Goal: Information Seeking & Learning: Find specific fact

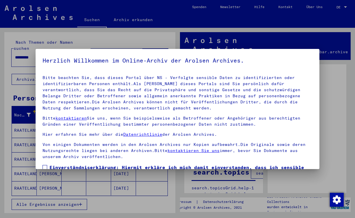
scroll to position [51, 0]
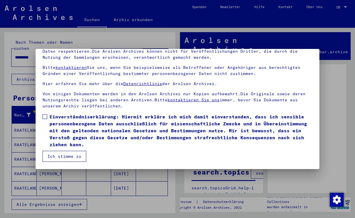
click at [63, 155] on button "Ich stimme zu" at bounding box center [65, 156] width 44 height 11
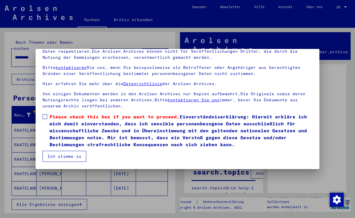
click at [45, 117] on span at bounding box center [45, 116] width 5 height 5
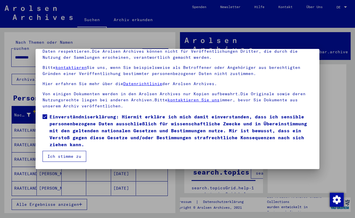
click at [61, 155] on button "Ich stimme zu" at bounding box center [65, 156] width 44 height 11
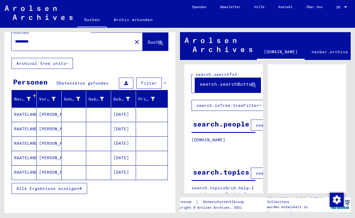
scroll to position [41, 0]
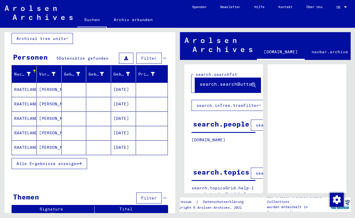
click at [69, 161] on span "Alle Ergebnisse anzeigen" at bounding box center [48, 163] width 63 height 5
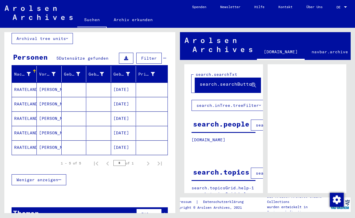
click at [53, 177] on span "Weniger anzeigen" at bounding box center [38, 179] width 42 height 5
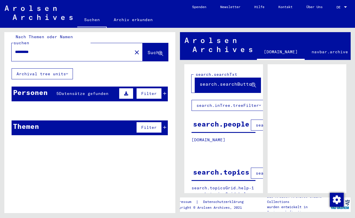
scroll to position [0, 0]
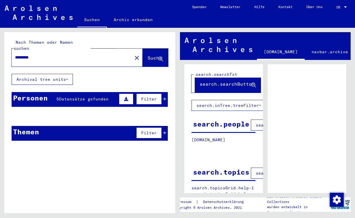
click at [148, 55] on span "Suche" at bounding box center [155, 58] width 14 height 6
click at [70, 74] on button "Archival tree units" at bounding box center [42, 79] width 61 height 11
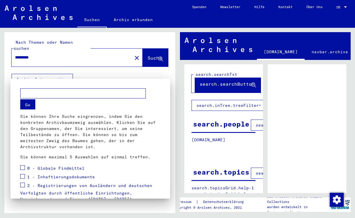
click at [70, 72] on div at bounding box center [177, 109] width 355 height 218
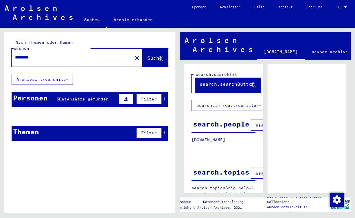
click at [97, 96] on span "Datensätze gefunden" at bounding box center [84, 98] width 50 height 5
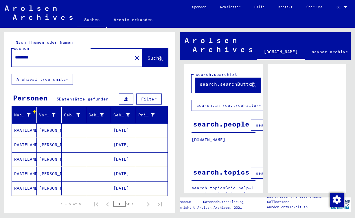
scroll to position [50, 0]
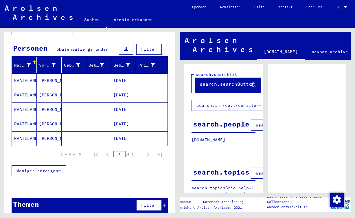
click at [28, 74] on mat-cell "RAATELAND" at bounding box center [24, 81] width 25 height 14
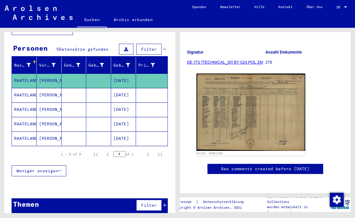
scroll to position [111, 0]
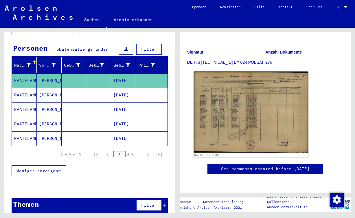
click at [240, 74] on img at bounding box center [251, 112] width 114 height 81
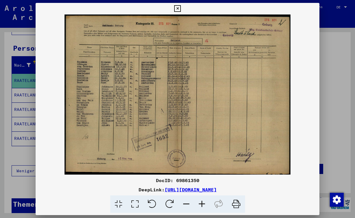
click at [200, 202] on icon at bounding box center [202, 204] width 16 height 18
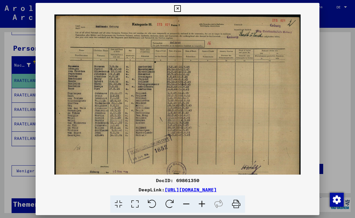
click at [200, 202] on icon at bounding box center [202, 204] width 16 height 18
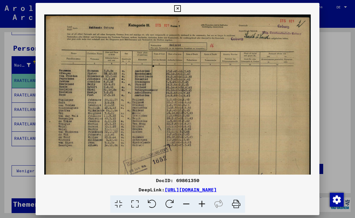
click at [200, 202] on icon at bounding box center [202, 204] width 16 height 18
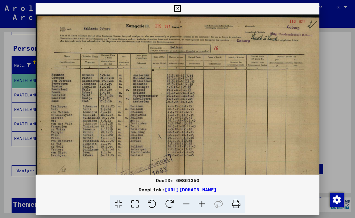
click at [200, 202] on icon at bounding box center [202, 204] width 16 height 18
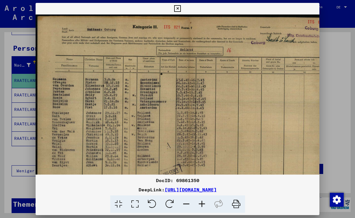
click at [200, 202] on icon at bounding box center [202, 204] width 16 height 18
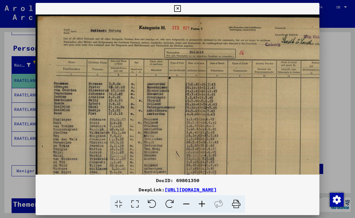
click at [200, 202] on icon at bounding box center [202, 204] width 16 height 18
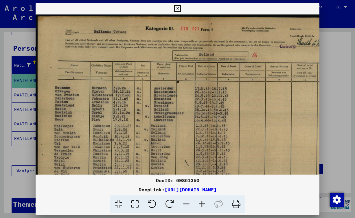
click at [188, 203] on icon at bounding box center [187, 204] width 16 height 18
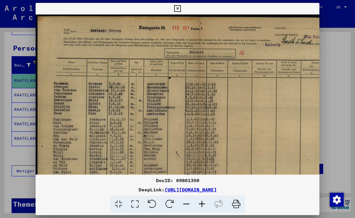
click at [188, 203] on icon at bounding box center [187, 204] width 16 height 18
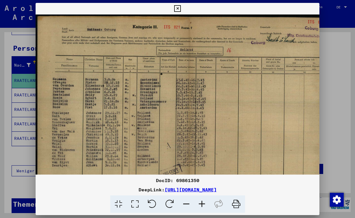
click at [188, 203] on icon at bounding box center [187, 204] width 16 height 18
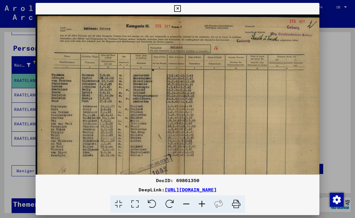
click at [188, 203] on icon at bounding box center [187, 204] width 16 height 18
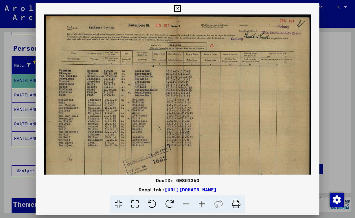
click at [188, 203] on icon at bounding box center [187, 204] width 16 height 18
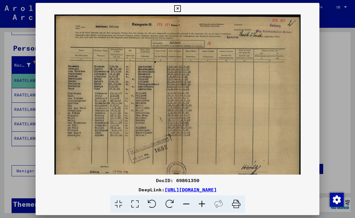
click at [188, 203] on icon at bounding box center [187, 204] width 16 height 18
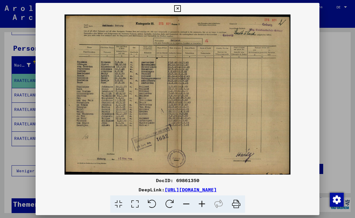
drag, startPoint x: 188, startPoint y: 142, endPoint x: 184, endPoint y: 120, distance: 22.6
click at [187, 206] on icon at bounding box center [187, 204] width 16 height 18
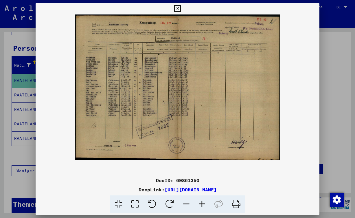
click at [198, 202] on icon at bounding box center [202, 204] width 16 height 18
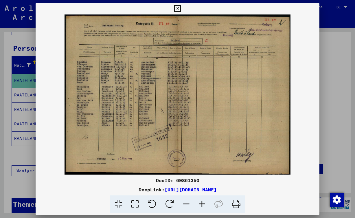
click at [198, 202] on icon at bounding box center [202, 204] width 16 height 18
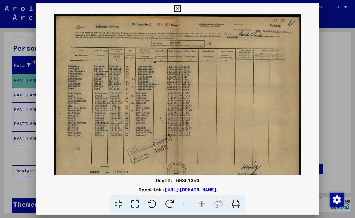
click at [188, 204] on icon at bounding box center [187, 204] width 16 height 18
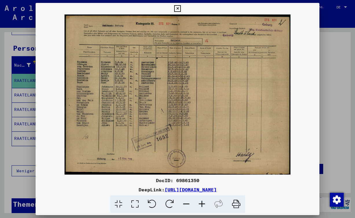
click at [220, 204] on icon at bounding box center [219, 204] width 18 height 18
click at [137, 201] on icon at bounding box center [135, 204] width 17 height 18
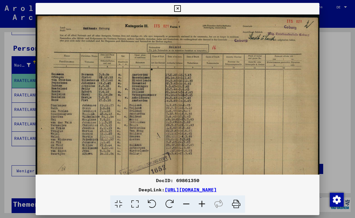
click at [136, 204] on icon at bounding box center [135, 204] width 17 height 18
click at [118, 204] on icon at bounding box center [118, 204] width 17 height 18
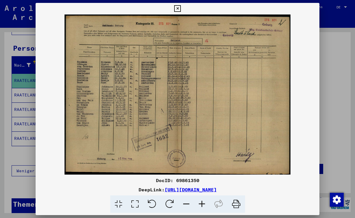
click at [134, 204] on icon at bounding box center [135, 204] width 17 height 18
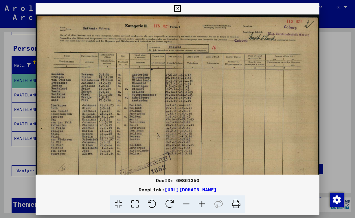
click at [118, 204] on icon at bounding box center [118, 204] width 17 height 18
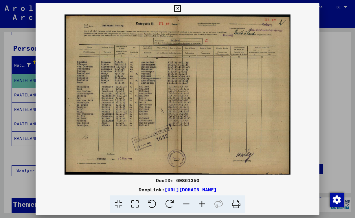
click at [135, 204] on icon at bounding box center [135, 204] width 17 height 18
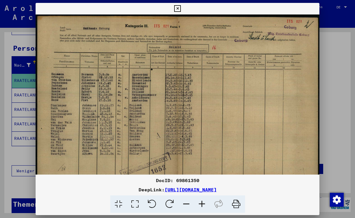
click at [187, 203] on icon at bounding box center [187, 204] width 16 height 18
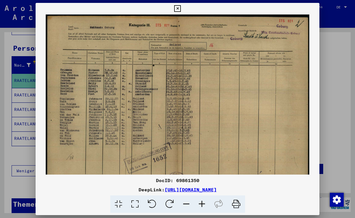
click at [187, 203] on icon at bounding box center [187, 204] width 16 height 18
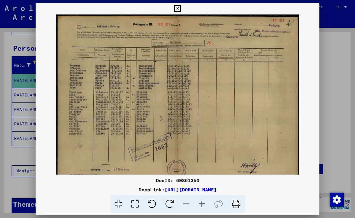
click at [119, 202] on icon at bounding box center [118, 204] width 17 height 18
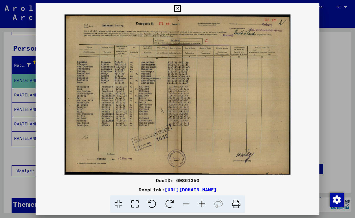
click at [201, 203] on icon at bounding box center [202, 204] width 16 height 18
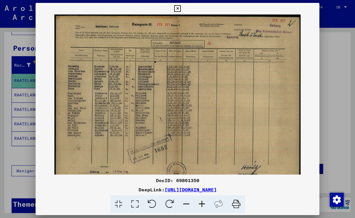
click at [201, 203] on icon at bounding box center [202, 204] width 16 height 18
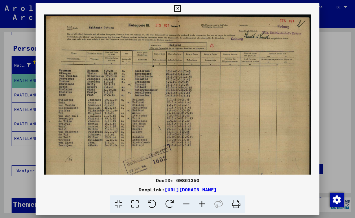
click at [201, 203] on icon at bounding box center [202, 204] width 16 height 18
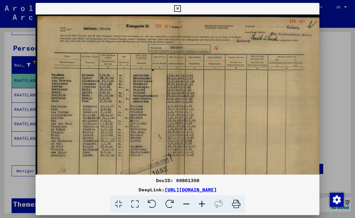
click at [201, 203] on icon at bounding box center [202, 204] width 16 height 18
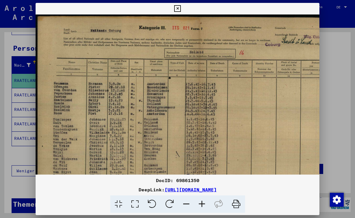
click at [201, 203] on icon at bounding box center [202, 204] width 16 height 18
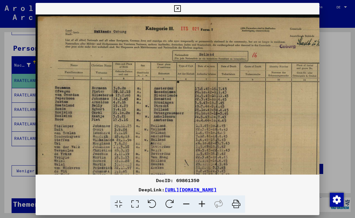
click at [201, 203] on icon at bounding box center [202, 204] width 16 height 18
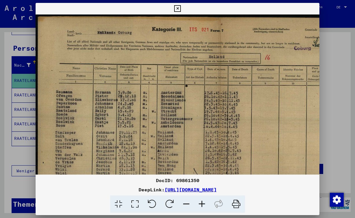
click at [181, 8] on icon at bounding box center [177, 8] width 7 height 7
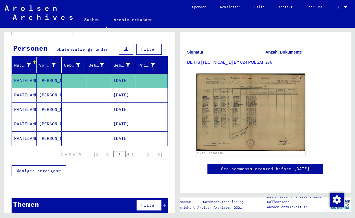
click at [51, 103] on mat-cell "[PERSON_NAME]" at bounding box center [49, 110] width 25 height 14
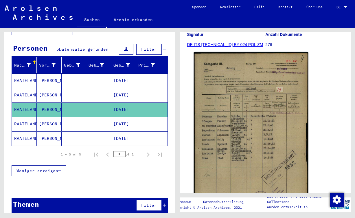
scroll to position [129, 0]
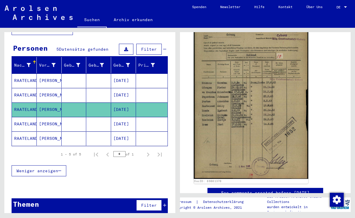
click at [238, 125] on img at bounding box center [251, 99] width 114 height 160
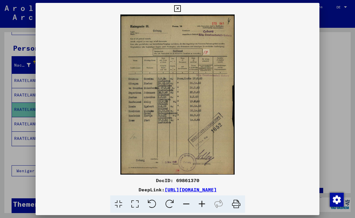
click at [203, 202] on icon at bounding box center [202, 204] width 16 height 18
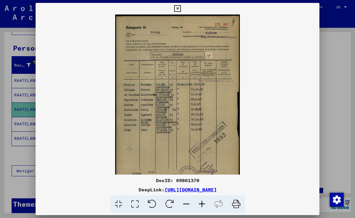
click at [203, 202] on icon at bounding box center [202, 204] width 16 height 18
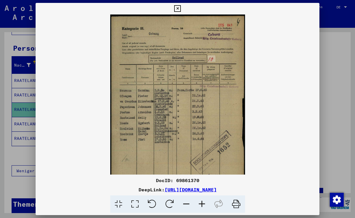
click at [202, 202] on icon at bounding box center [202, 204] width 16 height 18
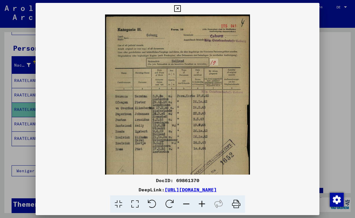
click at [202, 202] on icon at bounding box center [202, 204] width 16 height 18
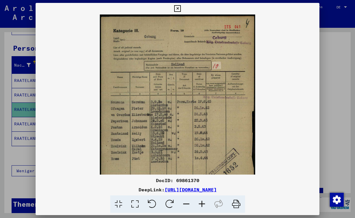
click at [202, 202] on icon at bounding box center [202, 204] width 16 height 18
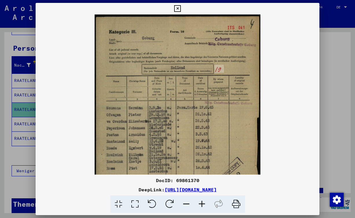
click at [202, 202] on icon at bounding box center [202, 204] width 16 height 18
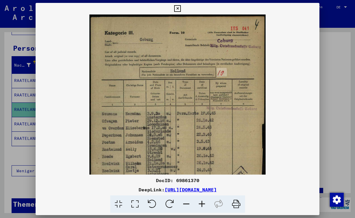
click at [183, 203] on icon at bounding box center [187, 204] width 16 height 18
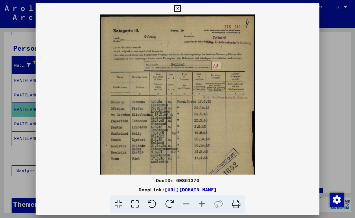
click at [183, 203] on icon at bounding box center [187, 204] width 16 height 18
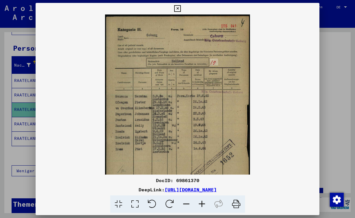
click at [183, 203] on icon at bounding box center [187, 204] width 16 height 18
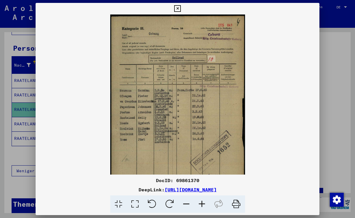
click at [184, 202] on icon at bounding box center [187, 204] width 16 height 18
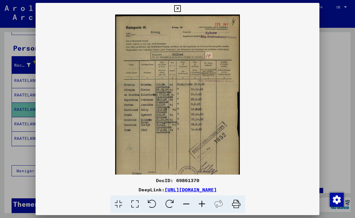
click at [184, 202] on icon at bounding box center [187, 204] width 16 height 18
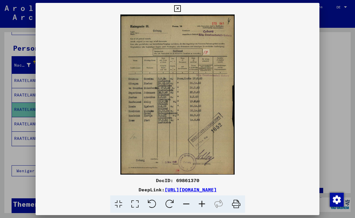
click at [184, 202] on icon at bounding box center [187, 204] width 16 height 18
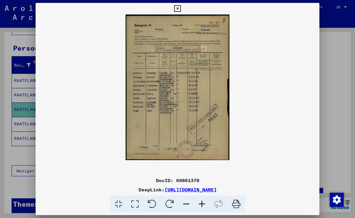
click at [203, 204] on icon at bounding box center [202, 204] width 16 height 18
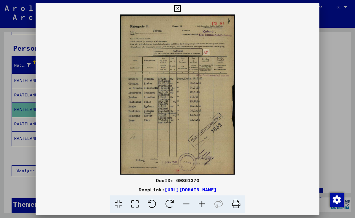
click at [181, 8] on icon at bounding box center [177, 8] width 7 height 7
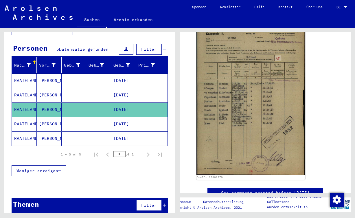
click at [52, 88] on mat-cell "[PERSON_NAME]" at bounding box center [49, 95] width 25 height 14
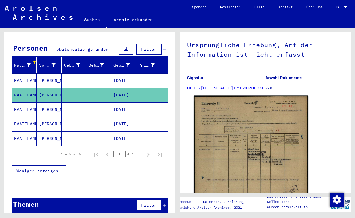
scroll to position [96, 0]
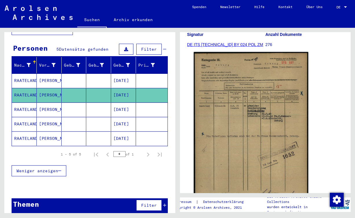
click at [225, 120] on img at bounding box center [251, 132] width 114 height 160
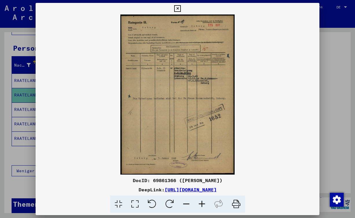
click at [200, 203] on icon at bounding box center [202, 204] width 16 height 18
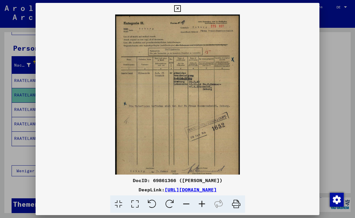
click at [200, 202] on icon at bounding box center [202, 204] width 16 height 18
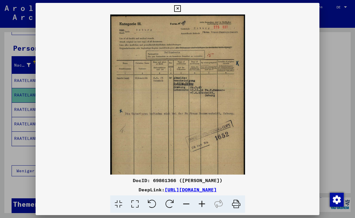
click at [200, 202] on icon at bounding box center [202, 204] width 16 height 18
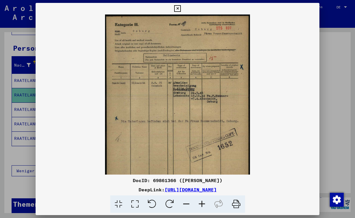
click at [200, 202] on icon at bounding box center [202, 204] width 16 height 18
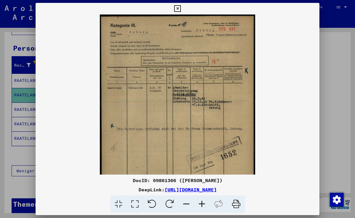
click at [200, 202] on icon at bounding box center [202, 204] width 16 height 18
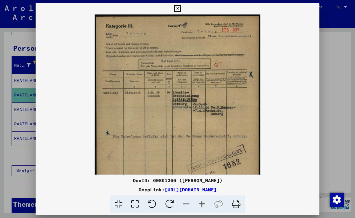
click at [200, 202] on icon at bounding box center [202, 204] width 16 height 18
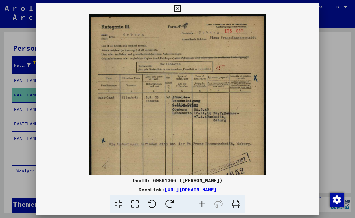
click at [186, 204] on icon at bounding box center [187, 204] width 16 height 18
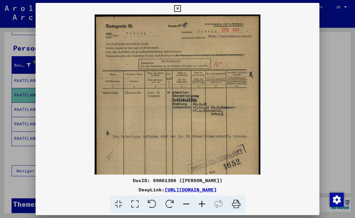
click at [186, 204] on icon at bounding box center [187, 204] width 16 height 18
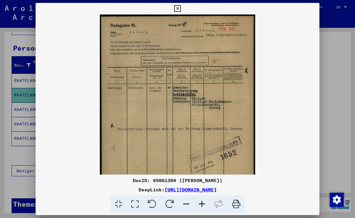
click at [186, 204] on icon at bounding box center [187, 204] width 16 height 18
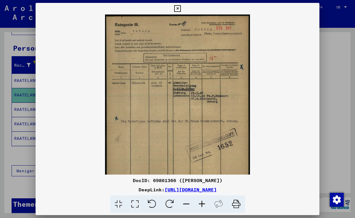
click at [186, 204] on icon at bounding box center [187, 204] width 16 height 18
click at [186, 203] on icon at bounding box center [187, 204] width 16 height 18
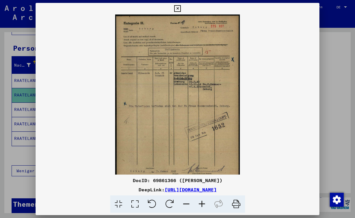
click at [186, 203] on icon at bounding box center [187, 204] width 16 height 18
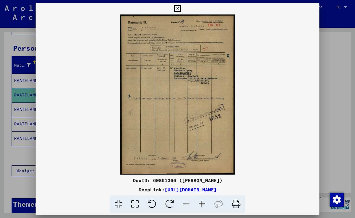
click at [181, 7] on icon at bounding box center [177, 8] width 7 height 7
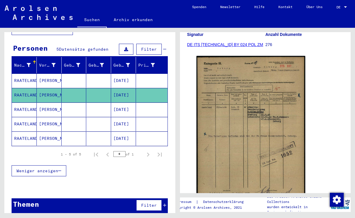
click at [70, 117] on mat-cell at bounding box center [74, 124] width 25 height 14
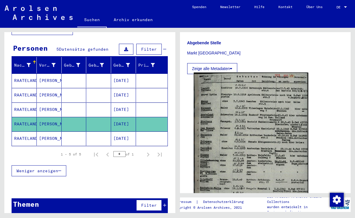
scroll to position [193, 0]
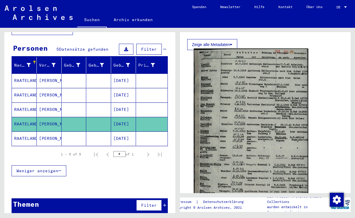
click at [236, 122] on img at bounding box center [251, 129] width 114 height 160
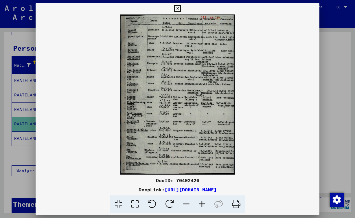
click at [200, 202] on icon at bounding box center [202, 204] width 16 height 18
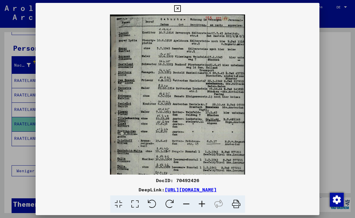
click at [200, 202] on icon at bounding box center [202, 204] width 16 height 18
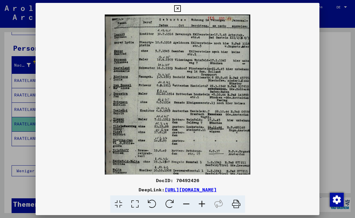
click at [200, 202] on icon at bounding box center [202, 204] width 16 height 18
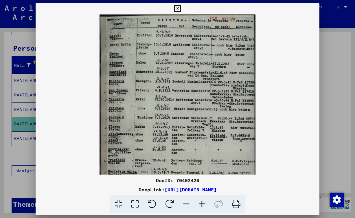
scroll to position [0, 0]
click at [153, 121] on img at bounding box center [178, 123] width 156 height 218
click at [189, 204] on icon at bounding box center [187, 204] width 16 height 18
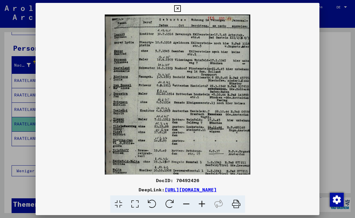
click at [189, 204] on icon at bounding box center [187, 204] width 16 height 18
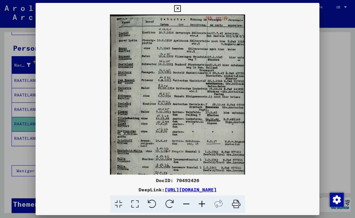
click at [189, 204] on icon at bounding box center [187, 204] width 16 height 18
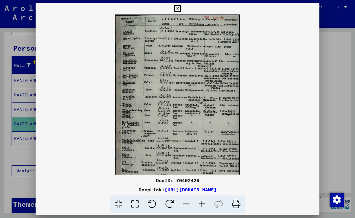
click at [189, 204] on icon at bounding box center [187, 204] width 16 height 18
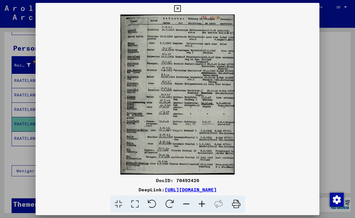
click at [181, 9] on icon at bounding box center [177, 8] width 7 height 7
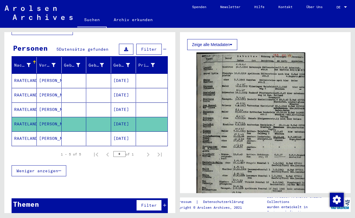
click at [97, 134] on mat-cell at bounding box center [98, 138] width 25 height 14
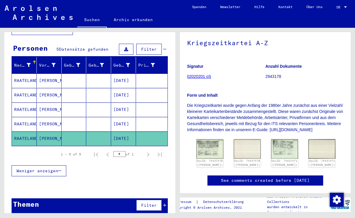
scroll to position [107, 0]
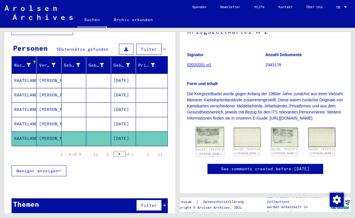
click at [208, 127] on img at bounding box center [210, 137] width 28 height 20
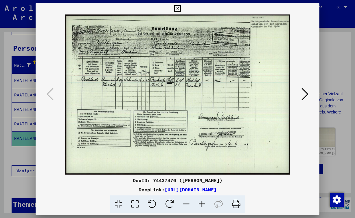
click at [201, 203] on icon at bounding box center [202, 204] width 16 height 18
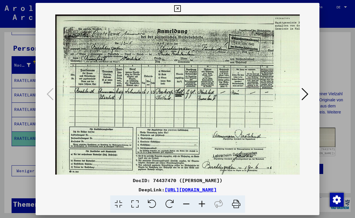
click at [201, 203] on icon at bounding box center [202, 204] width 16 height 18
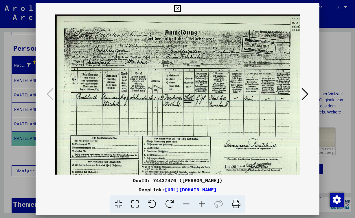
click at [201, 203] on icon at bounding box center [202, 204] width 16 height 18
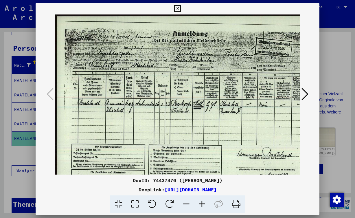
click at [199, 202] on icon at bounding box center [202, 204] width 16 height 18
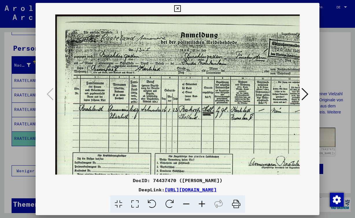
click at [201, 202] on icon at bounding box center [202, 204] width 16 height 18
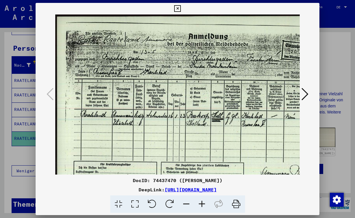
click at [201, 202] on icon at bounding box center [202, 204] width 16 height 18
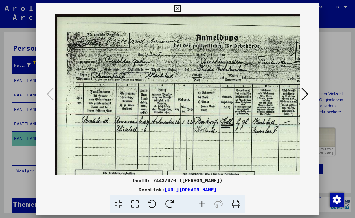
click at [201, 202] on icon at bounding box center [202, 204] width 16 height 18
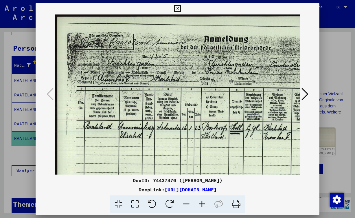
click at [188, 202] on icon at bounding box center [187, 204] width 16 height 18
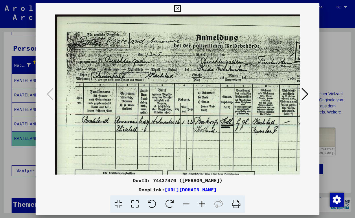
click at [188, 202] on icon at bounding box center [187, 204] width 16 height 18
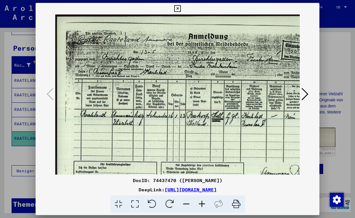
click at [188, 202] on icon at bounding box center [187, 204] width 16 height 18
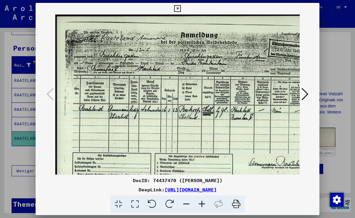
click at [188, 202] on icon at bounding box center [187, 204] width 16 height 18
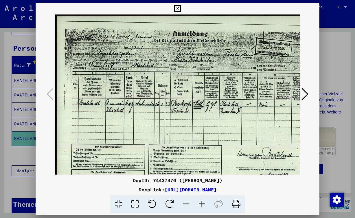
click at [188, 202] on icon at bounding box center [187, 204] width 16 height 18
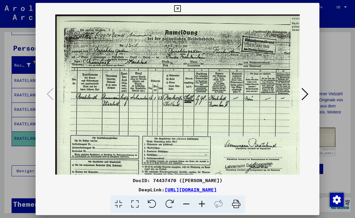
click at [188, 203] on icon at bounding box center [187, 204] width 16 height 18
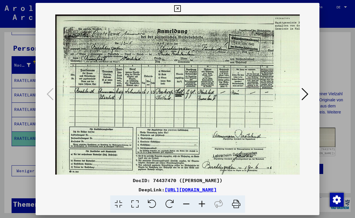
click at [188, 203] on icon at bounding box center [187, 204] width 16 height 18
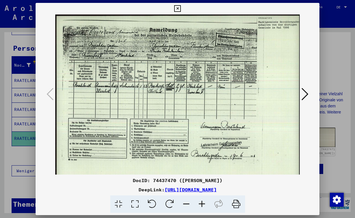
click at [201, 204] on icon at bounding box center [202, 204] width 16 height 18
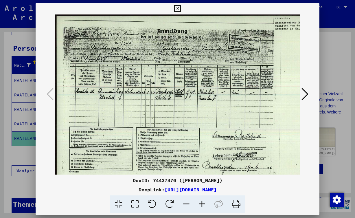
click at [190, 204] on icon at bounding box center [187, 204] width 16 height 18
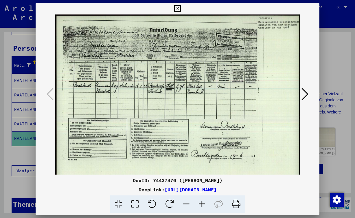
click at [188, 202] on icon at bounding box center [187, 204] width 16 height 18
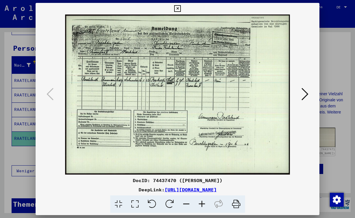
click at [308, 95] on icon at bounding box center [305, 94] width 7 height 14
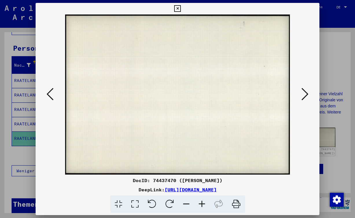
click at [308, 95] on icon at bounding box center [305, 94] width 7 height 14
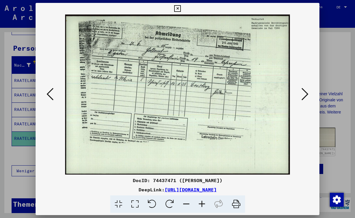
click at [303, 94] on icon at bounding box center [305, 94] width 7 height 14
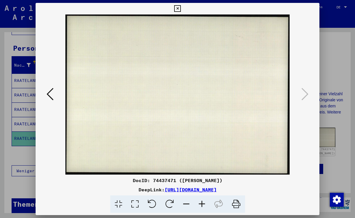
click at [54, 94] on button at bounding box center [50, 94] width 10 height 17
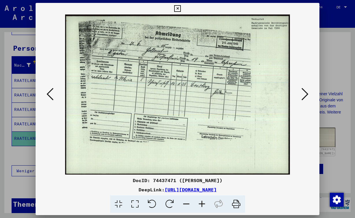
click at [181, 6] on icon at bounding box center [177, 8] width 7 height 7
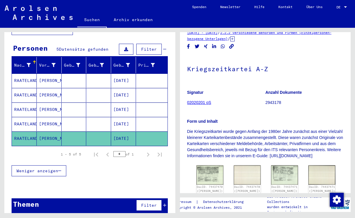
scroll to position [0, 0]
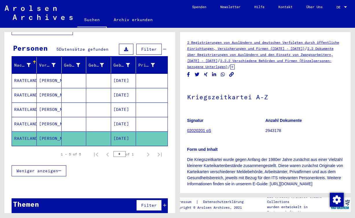
click at [29, 63] on icon at bounding box center [29, 65] width 4 height 4
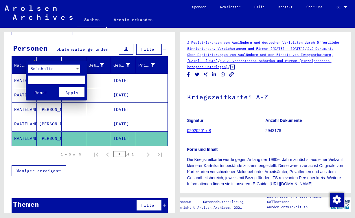
click at [29, 58] on div at bounding box center [177, 109] width 355 height 218
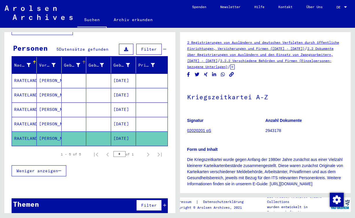
click at [76, 63] on icon at bounding box center [78, 65] width 4 height 4
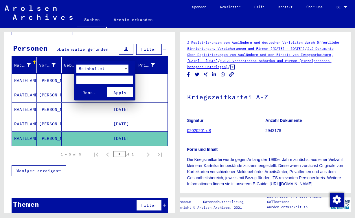
click at [76, 60] on div at bounding box center [177, 109] width 355 height 218
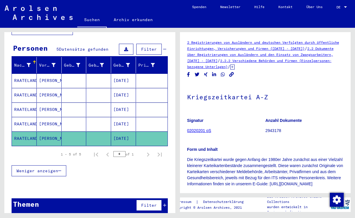
scroll to position [50, 0]
